Goal: Task Accomplishment & Management: Manage account settings

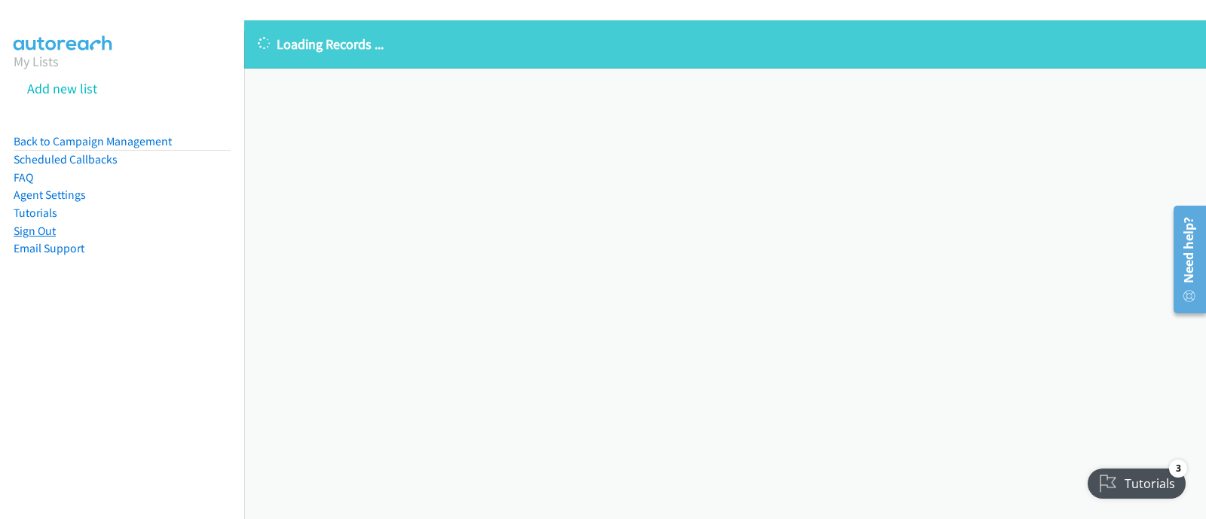
click at [47, 231] on link "Sign Out" at bounding box center [35, 231] width 42 height 14
